Goal: Task Accomplishment & Management: Manage account settings

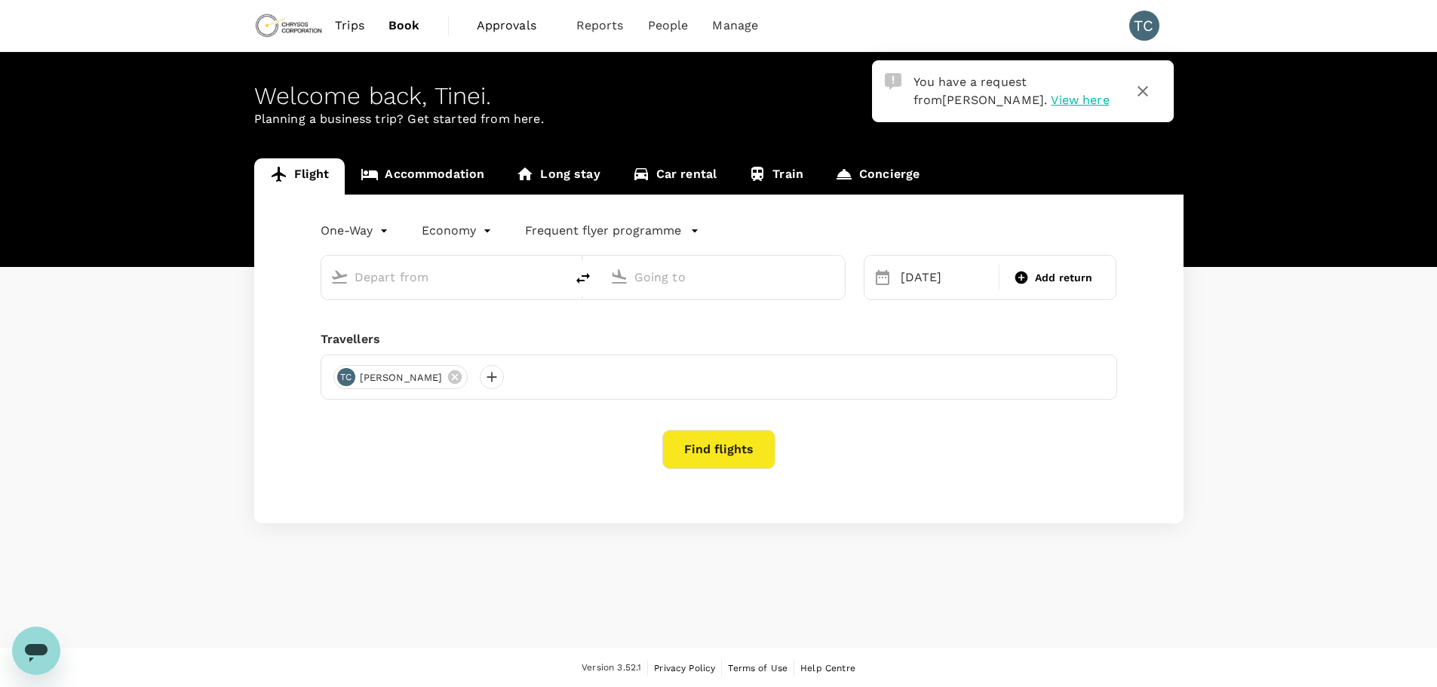
type input "Entebbe Intl (EBB)"
type input "[GEOGRAPHIC_DATA] (FBM)"
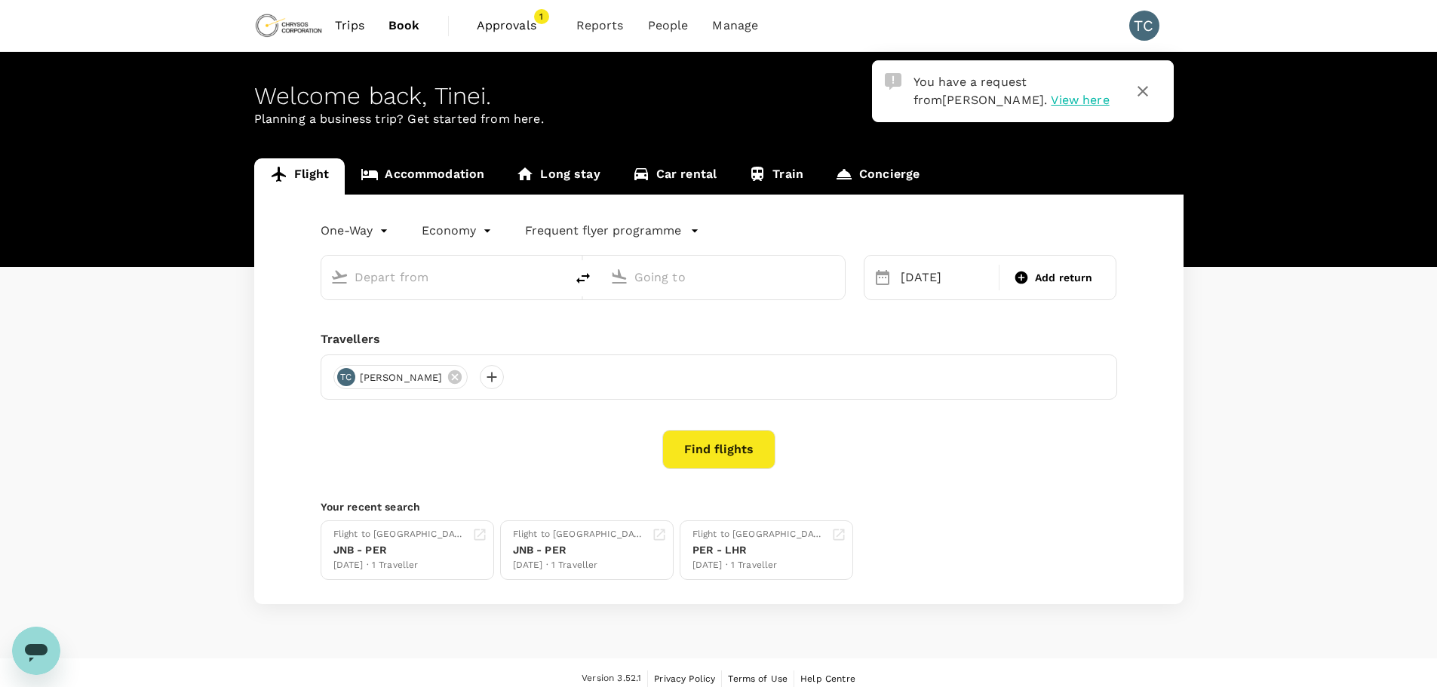
type input "Entebbe Intl (EBB)"
type input "[GEOGRAPHIC_DATA] (FBM)"
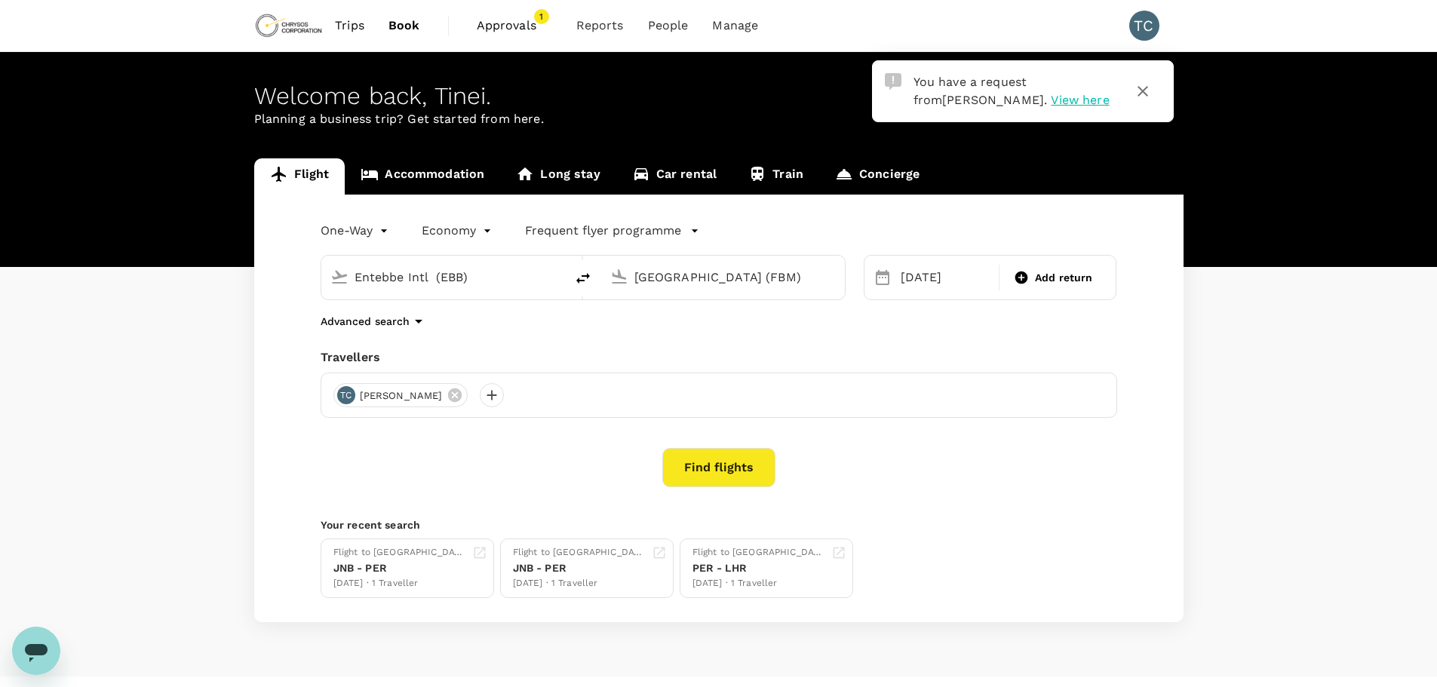
click at [1051, 97] on span "View here" at bounding box center [1080, 100] width 58 height 14
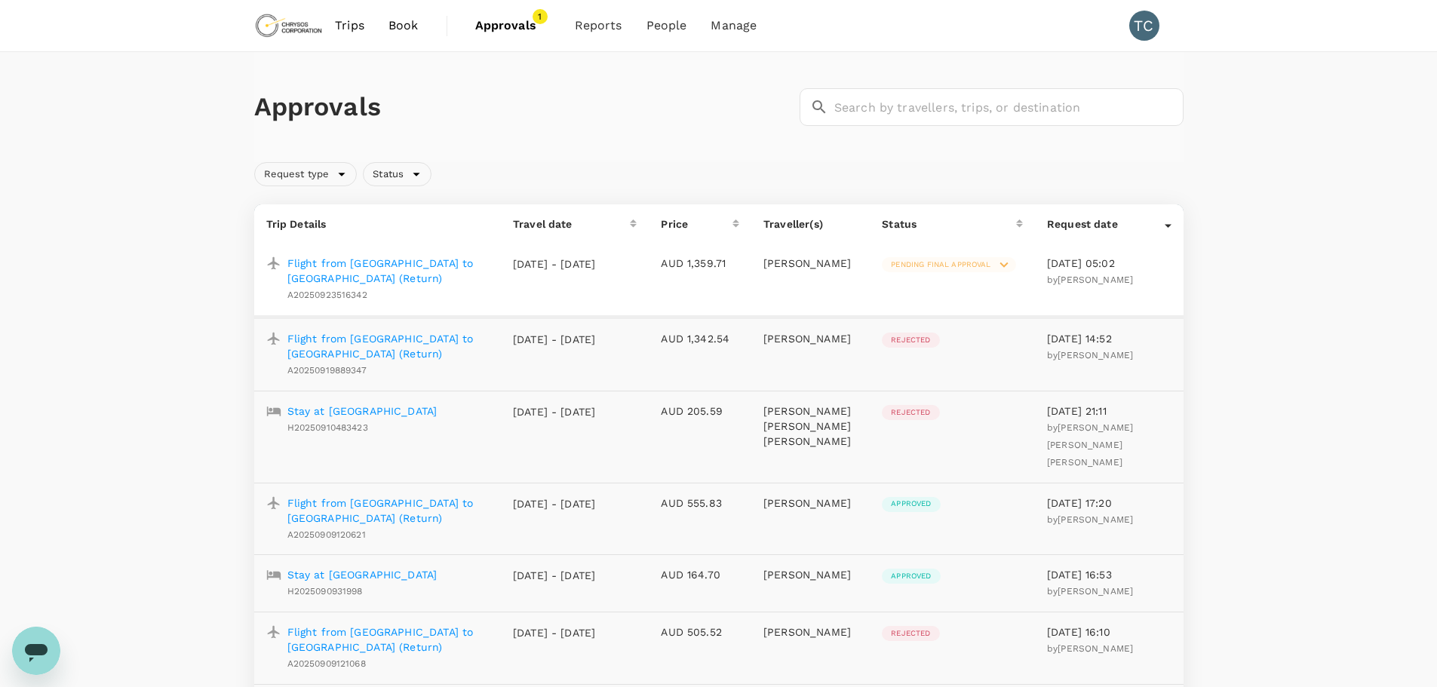
click at [422, 260] on p "Flight from [GEOGRAPHIC_DATA] to [GEOGRAPHIC_DATA] (Return)" at bounding box center [387, 271] width 201 height 30
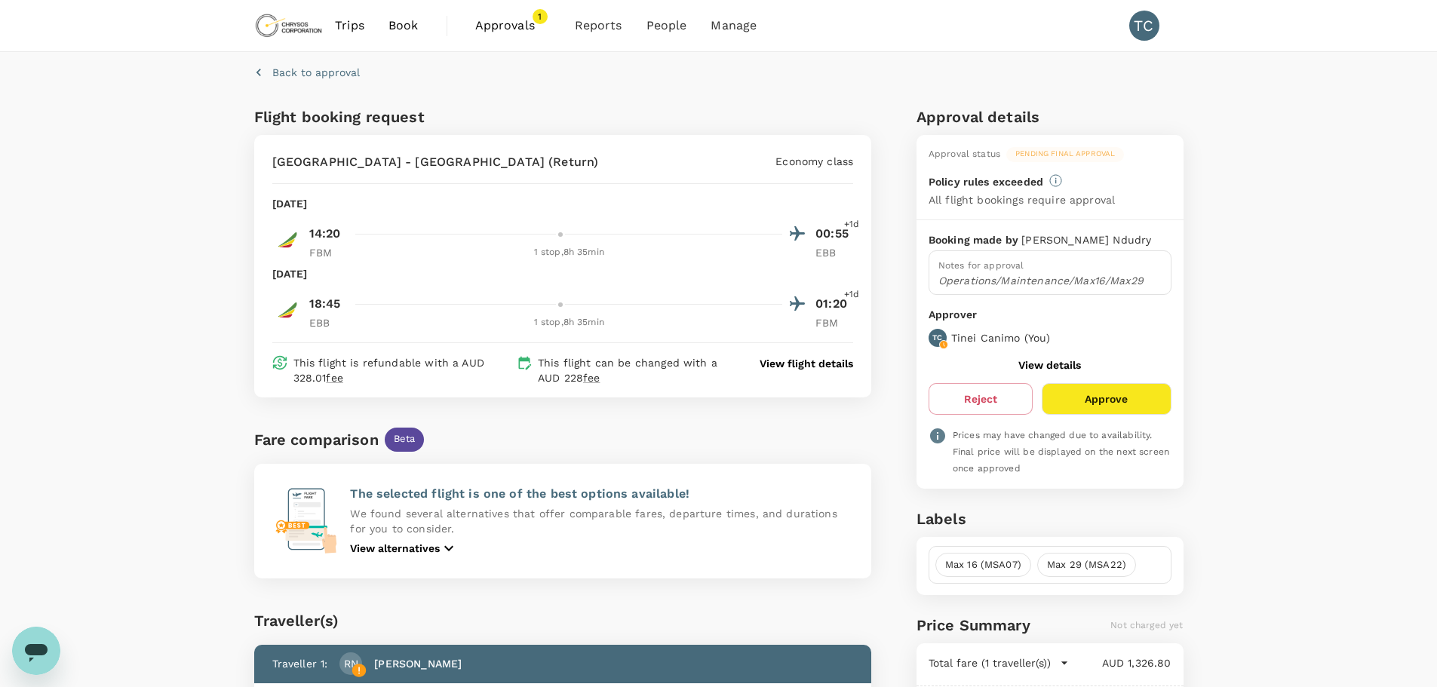
click at [1109, 392] on button "Approve" at bounding box center [1106, 399] width 129 height 32
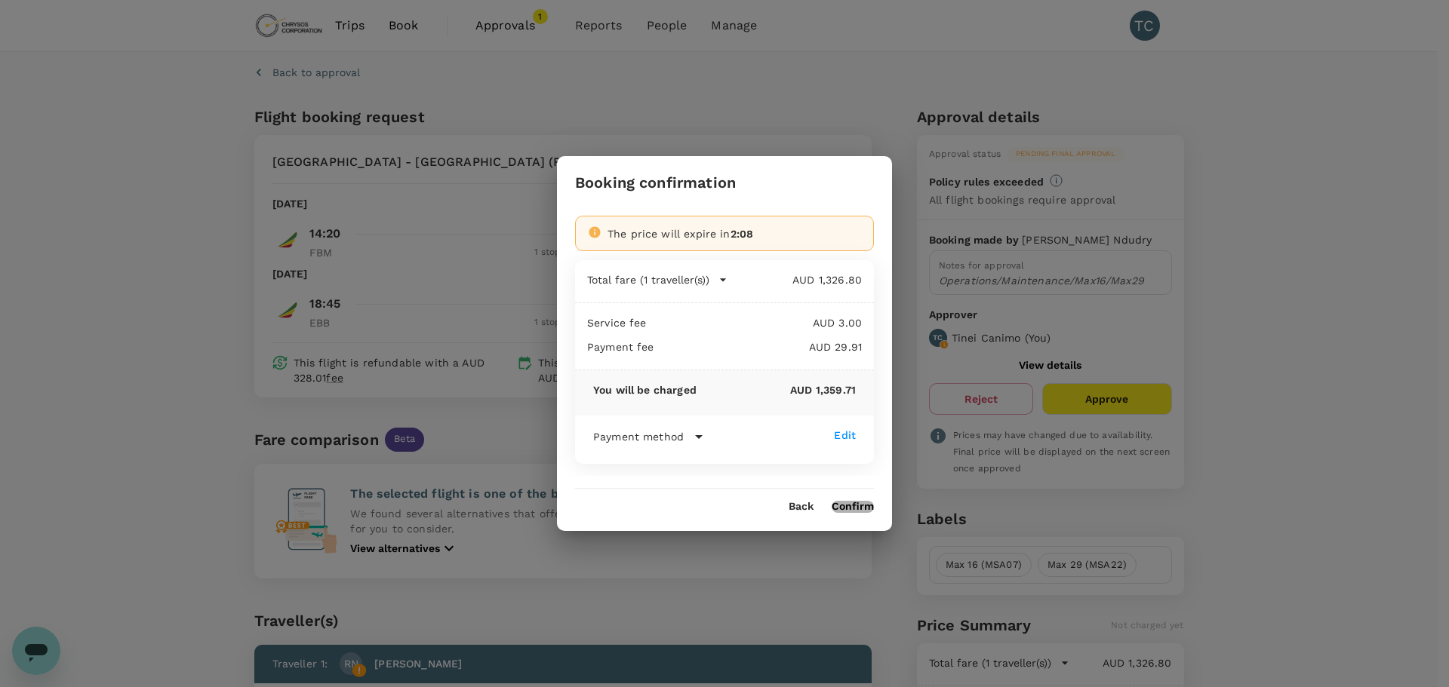
click at [850, 505] on button "Confirm" at bounding box center [852, 507] width 42 height 12
